Goal: Transaction & Acquisition: Purchase product/service

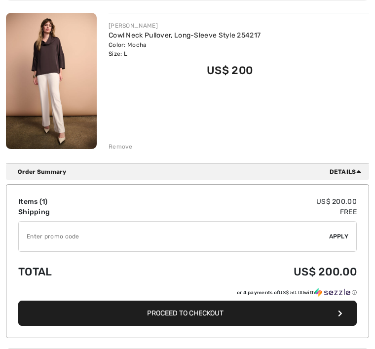
scroll to position [139, 0]
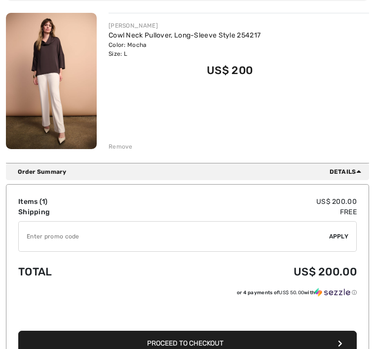
click at [153, 346] on span "Proceed to Checkout" at bounding box center [185, 343] width 76 height 8
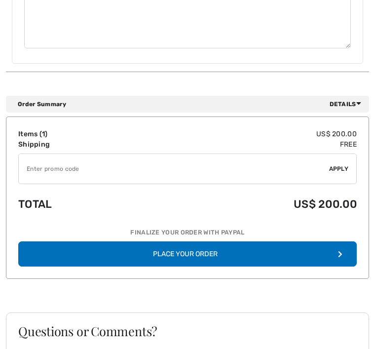
scroll to position [821, 0]
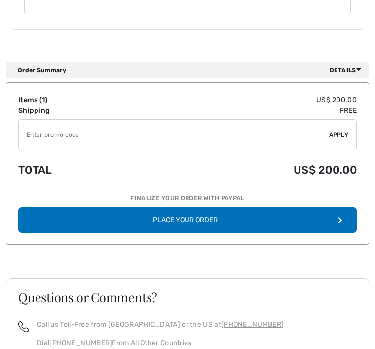
click at [130, 218] on button "Place Your Order" at bounding box center [187, 220] width 338 height 25
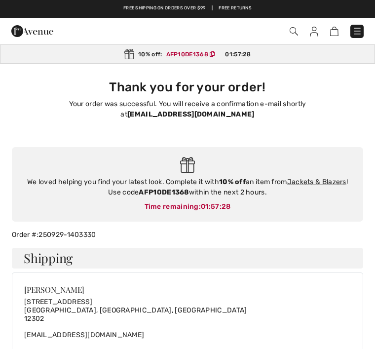
checkbox input "true"
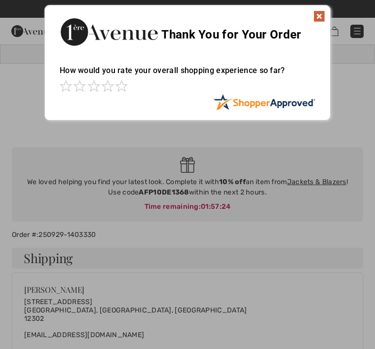
click at [322, 28] on div "Thank You for Your Order" at bounding box center [187, 30] width 285 height 50
click at [314, 18] on img at bounding box center [319, 16] width 12 height 12
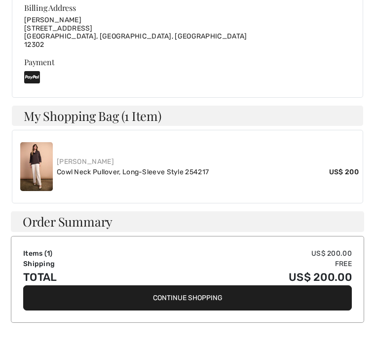
scroll to position [471, 0]
